Goal: Task Accomplishment & Management: Complete application form

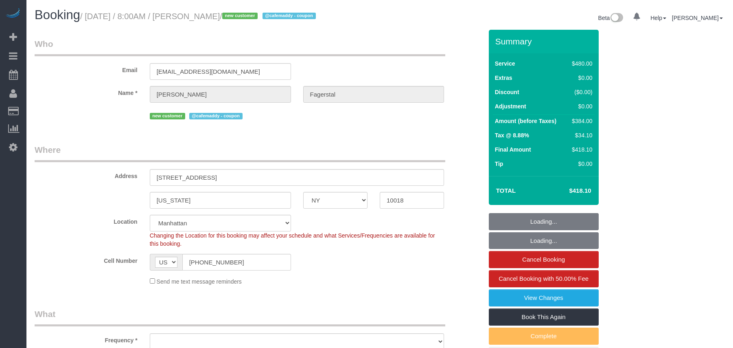
select select "NY"
select select "object:974"
select select "number:56"
select select "number:70"
select select "number:15"
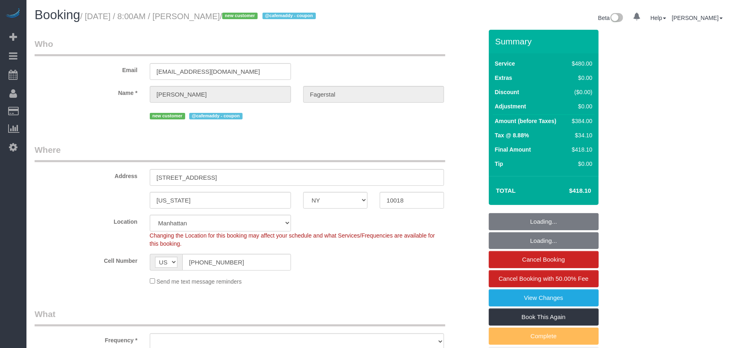
select select "number:5"
select select "360"
select select "spot1"
select select "object:1112"
select select "string:stripe-pm_1SAgBp4VGloSiKo7GebCEJYy"
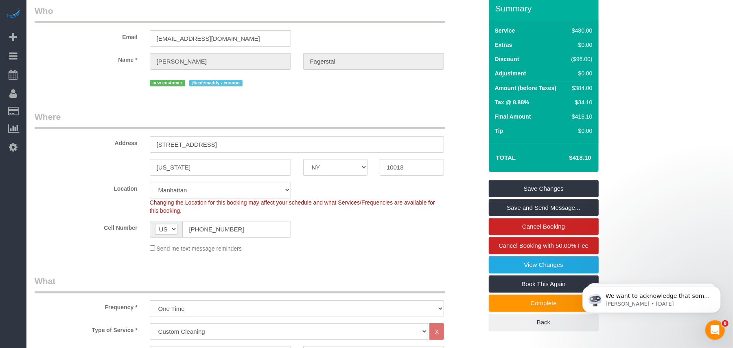
scroll to position [28, 0]
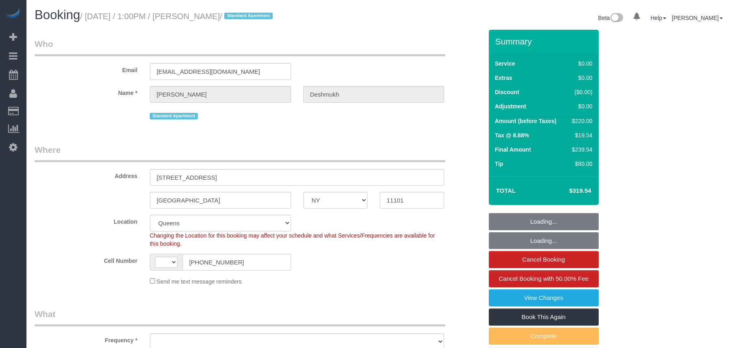
select select "NY"
select select "number:59"
select select "number:73"
select select "number:15"
select select "number:6"
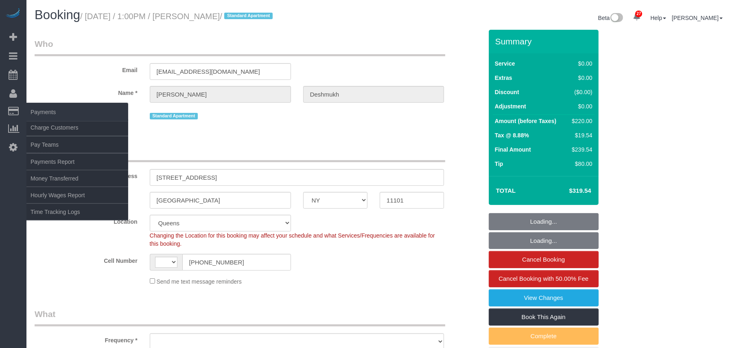
select select "string:[GEOGRAPHIC_DATA]"
select select "object:891"
select select "2"
select select "object:1476"
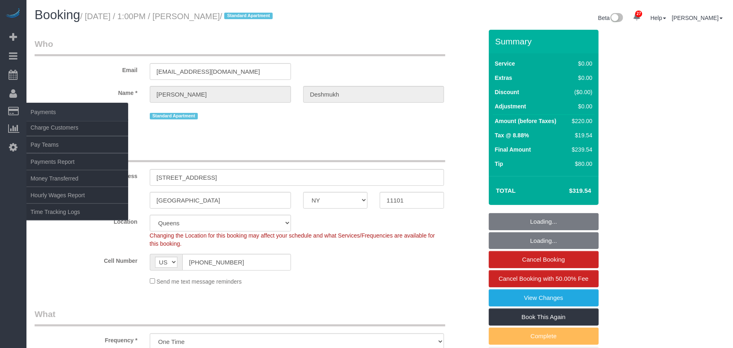
select select "string:stripe-pm_1R1vrD4VGloSiKo7D9kUgxNx"
select select "spot1"
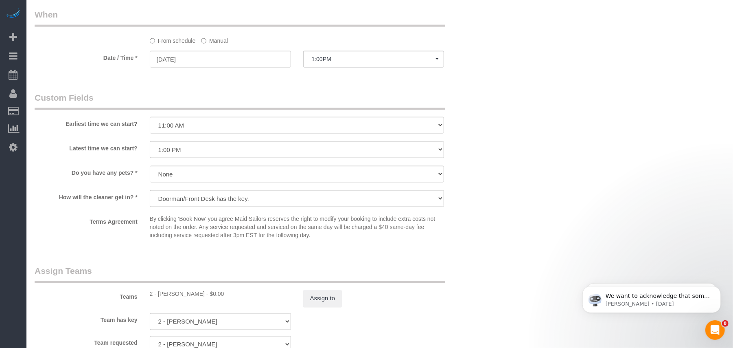
scroll to position [868, 0]
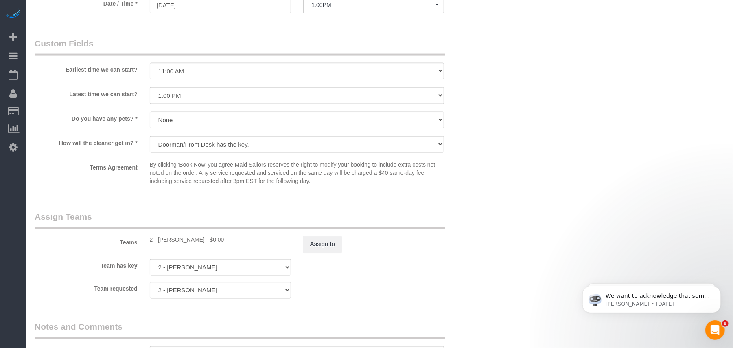
click at [168, 240] on div "2 - [PERSON_NAME] - $0.00" at bounding box center [220, 240] width 141 height 8
copy div "[PERSON_NAME]"
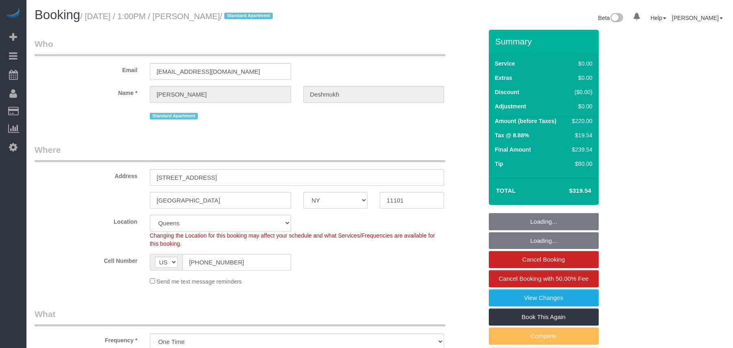
select select "NY"
select select "spot1"
select select "object:1476"
select select "2"
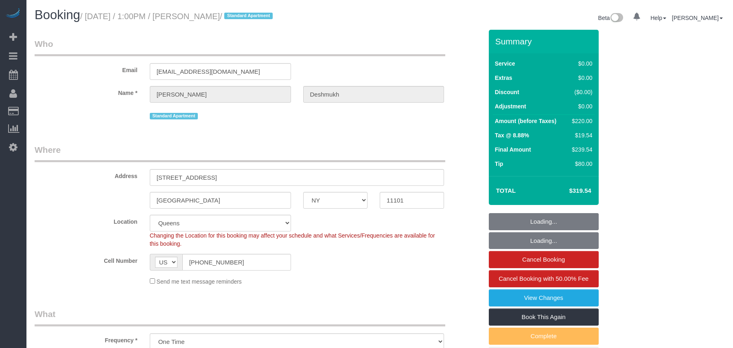
select select "number:59"
select select "number:73"
select select "number:15"
select select "number:6"
drag, startPoint x: 113, startPoint y: 16, endPoint x: 66, endPoint y: 35, distance: 50.6
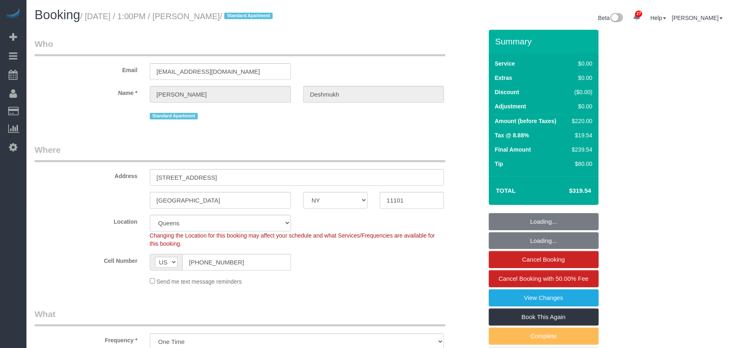
click at [90, 16] on small "/ September 25, 2025 / 1:00PM / Michael Deshmukh / Standard Apartment" at bounding box center [177, 16] width 195 height 9
